Goal: Task Accomplishment & Management: Manage account settings

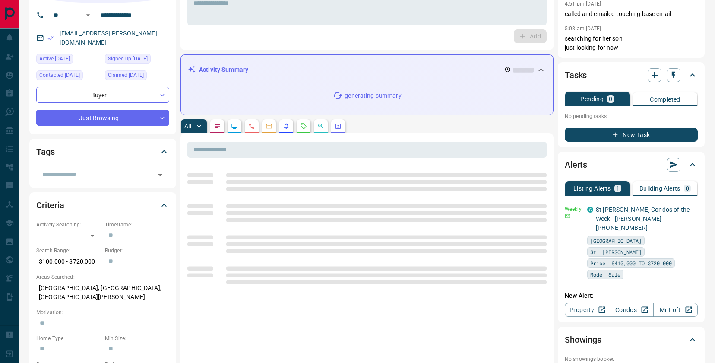
scroll to position [64, 0]
click at [690, 208] on icon "button" at bounding box center [692, 208] width 8 height 8
click at [684, 249] on li "Delete" at bounding box center [678, 252] width 38 height 14
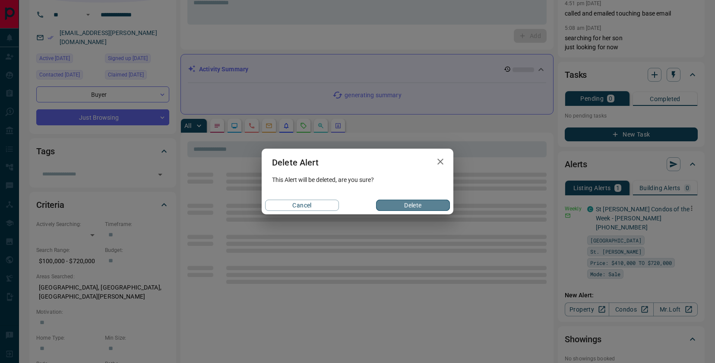
click at [431, 202] on button "Delete" at bounding box center [413, 205] width 74 height 11
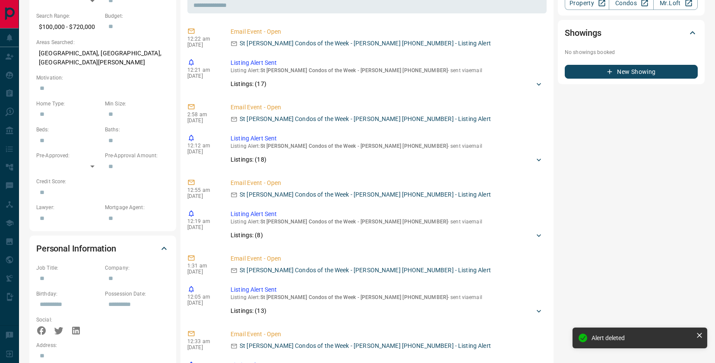
scroll to position [0, 0]
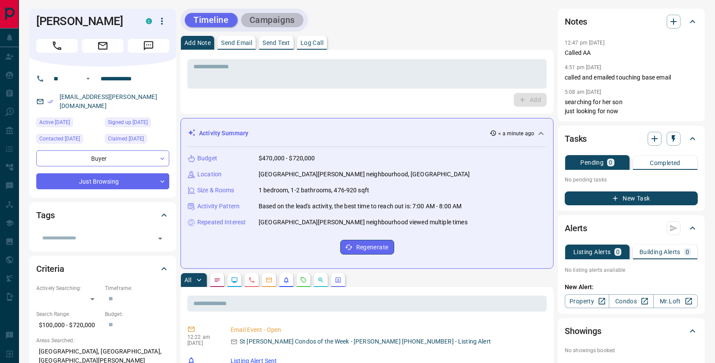
click at [272, 19] on button "Campaigns" at bounding box center [272, 20] width 63 height 14
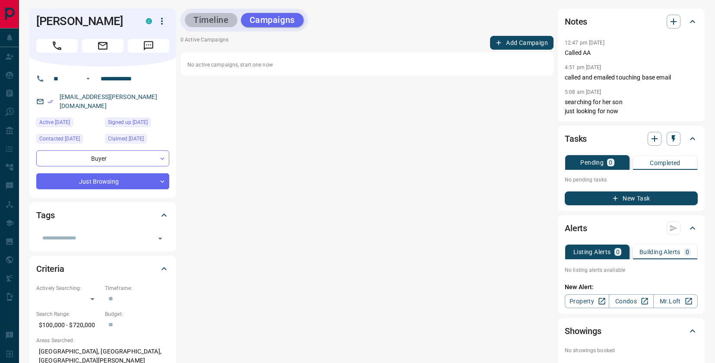
click at [217, 17] on button "Timeline" at bounding box center [211, 20] width 53 height 14
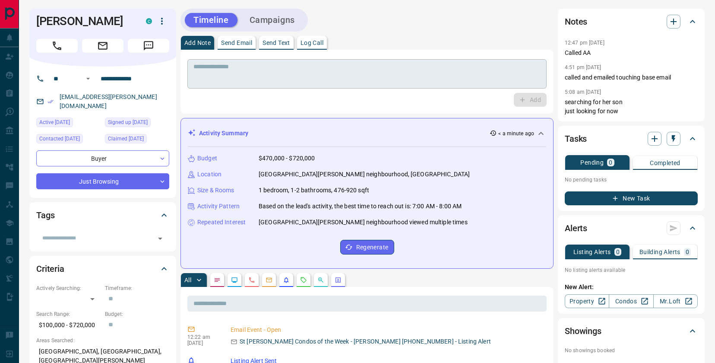
click at [222, 77] on textarea at bounding box center [366, 74] width 347 height 22
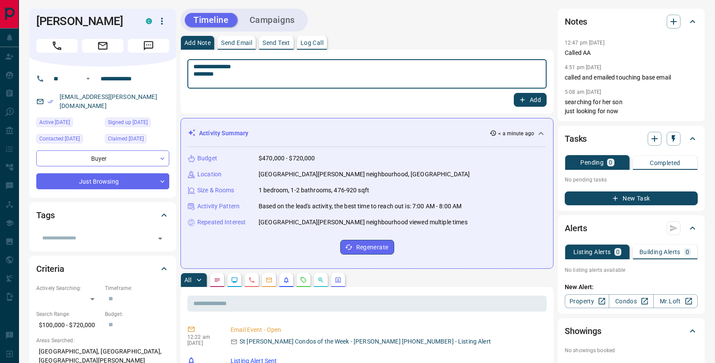
type textarea "**********"
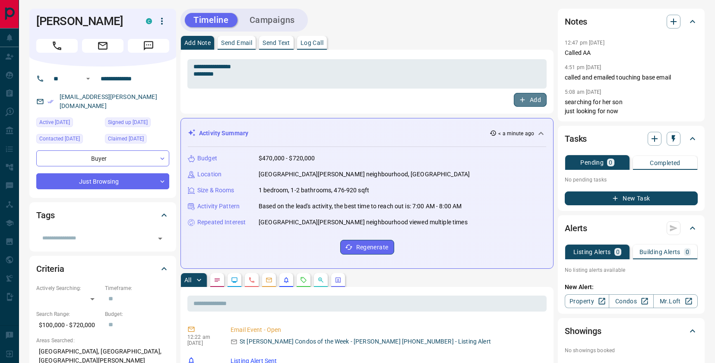
click at [544, 98] on button "Add" at bounding box center [530, 100] width 33 height 14
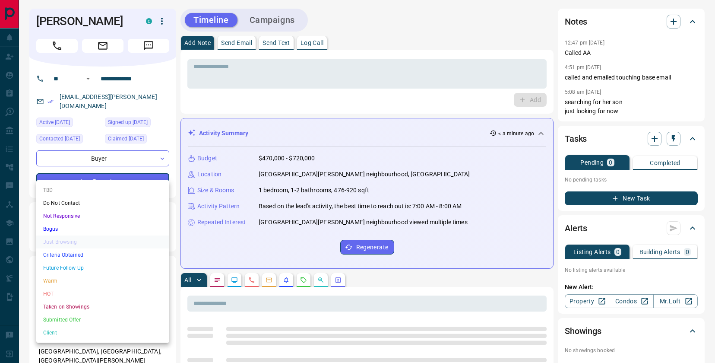
drag, startPoint x: 86, startPoint y: 257, endPoint x: 128, endPoint y: 241, distance: 44.3
click at [87, 257] on li "Criteria Obtained" at bounding box center [102, 254] width 133 height 13
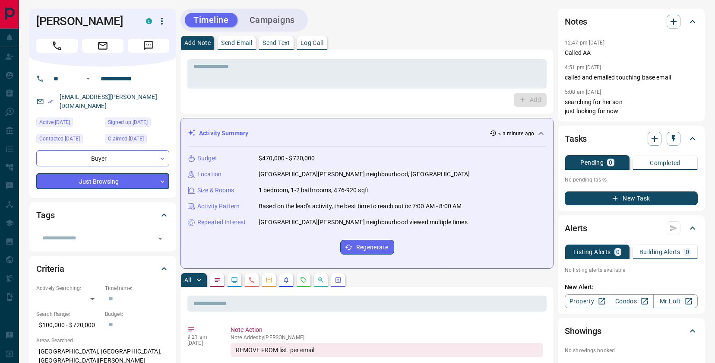
type input "*"
